Goal: Information Seeking & Learning: Learn about a topic

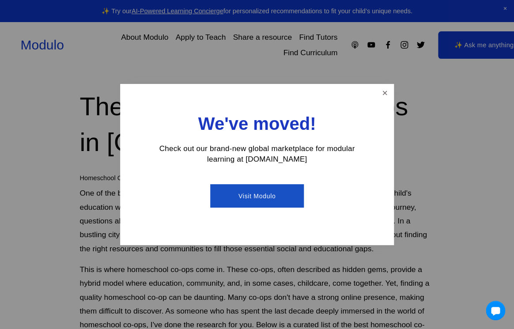
click at [294, 196] on link "Visit Modulo" at bounding box center [256, 195] width 93 height 23
click at [386, 93] on link "Close" at bounding box center [384, 92] width 15 height 15
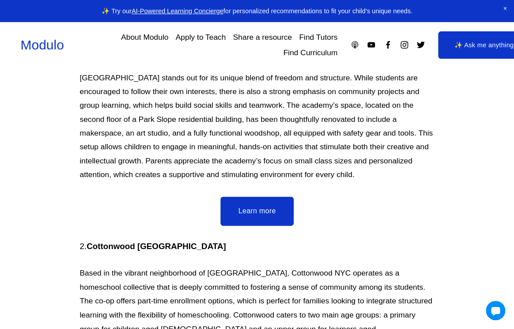
scroll to position [1235, 0]
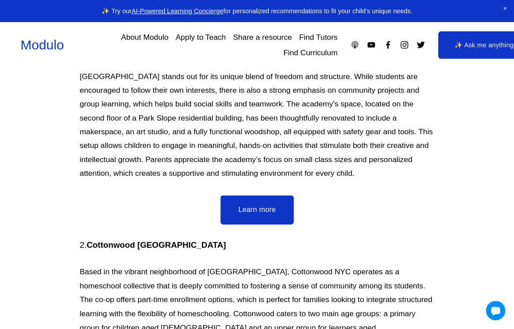
click at [267, 195] on link "Learn more" at bounding box center [257, 209] width 73 height 29
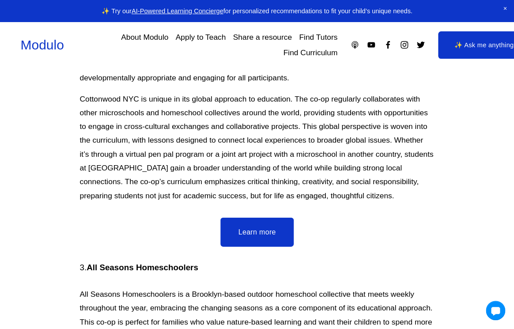
scroll to position [1517, 0]
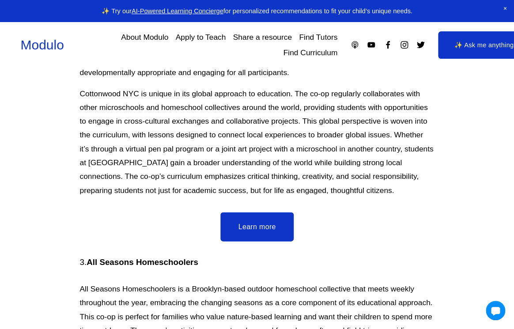
click at [272, 212] on link "Learn more" at bounding box center [257, 226] width 73 height 29
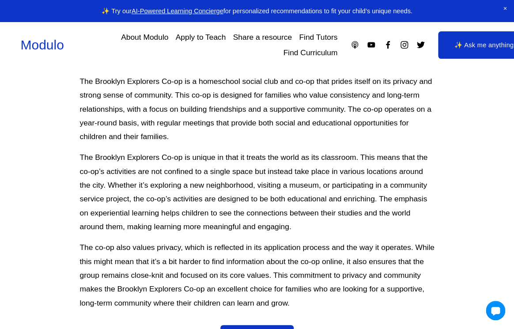
scroll to position [2919, 0]
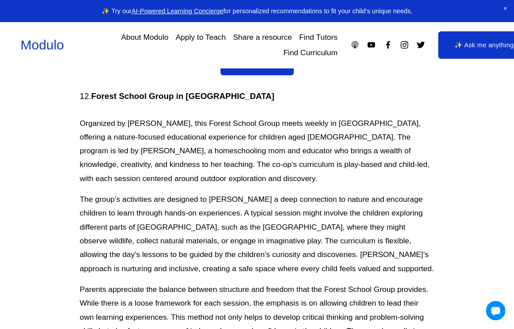
scroll to position [4478, 0]
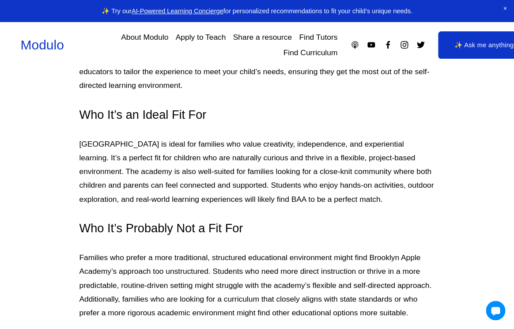
scroll to position [2523, 0]
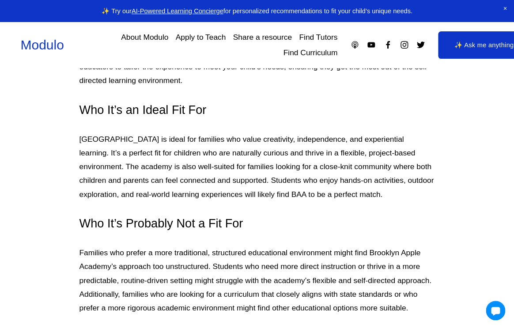
click at [307, 258] on p "Families who prefer a more traditional, structured educational environment migh…" at bounding box center [256, 280] width 355 height 69
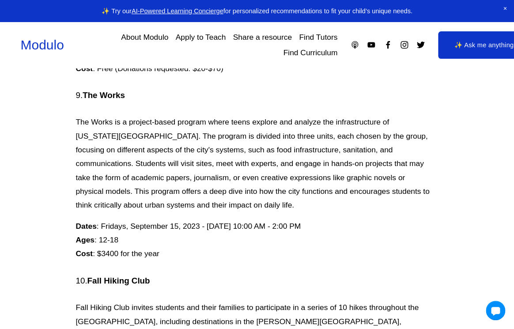
scroll to position [4309, 4]
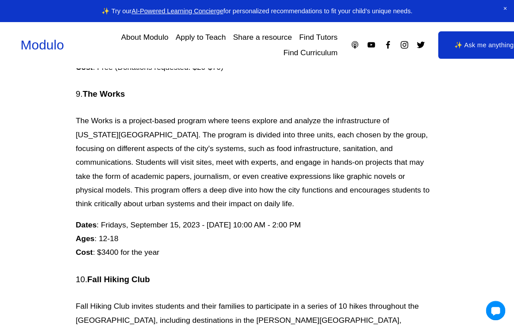
click at [200, 218] on p "Dates : Fridays, September 15, 2023 - June 14, 2024, 10:00 AM - 2:00 PM Ages : …" at bounding box center [253, 239] width 355 height 42
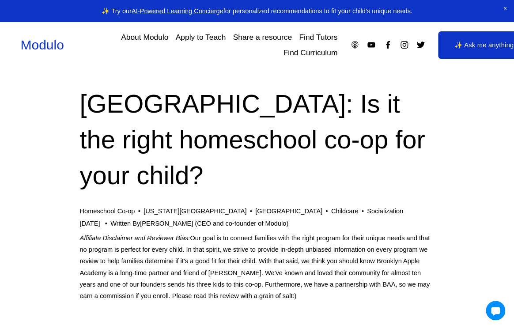
scroll to position [0, 0]
